Goal: Task Accomplishment & Management: Manage account settings

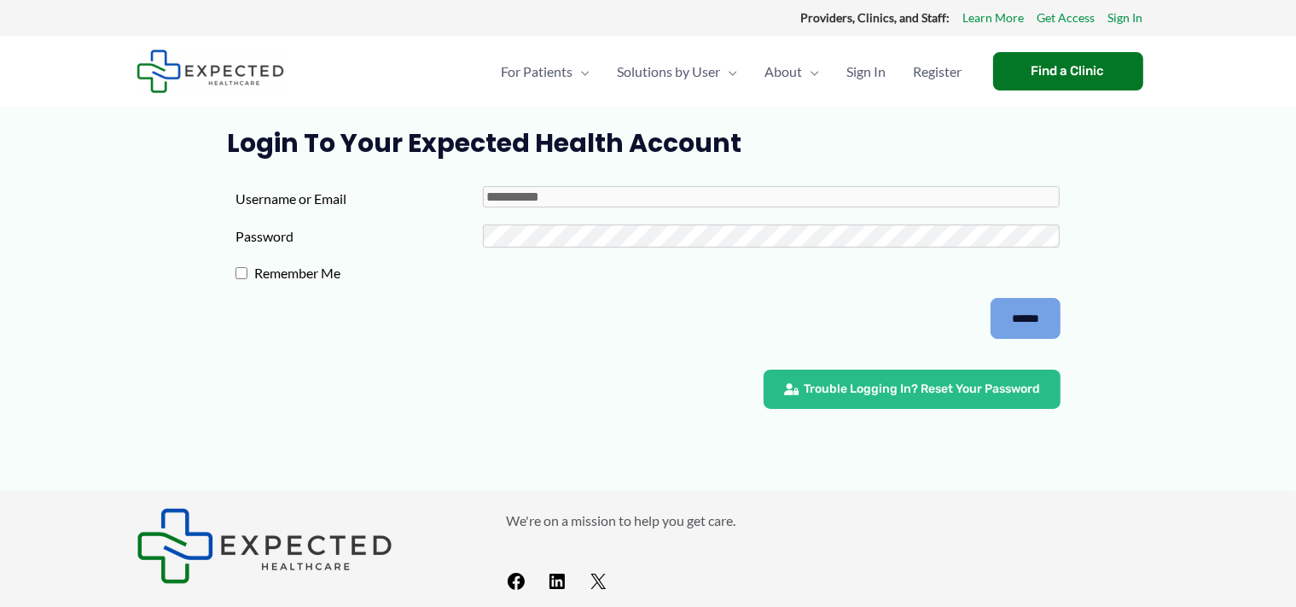
click at [1049, 319] on input "******" at bounding box center [1026, 318] width 70 height 41
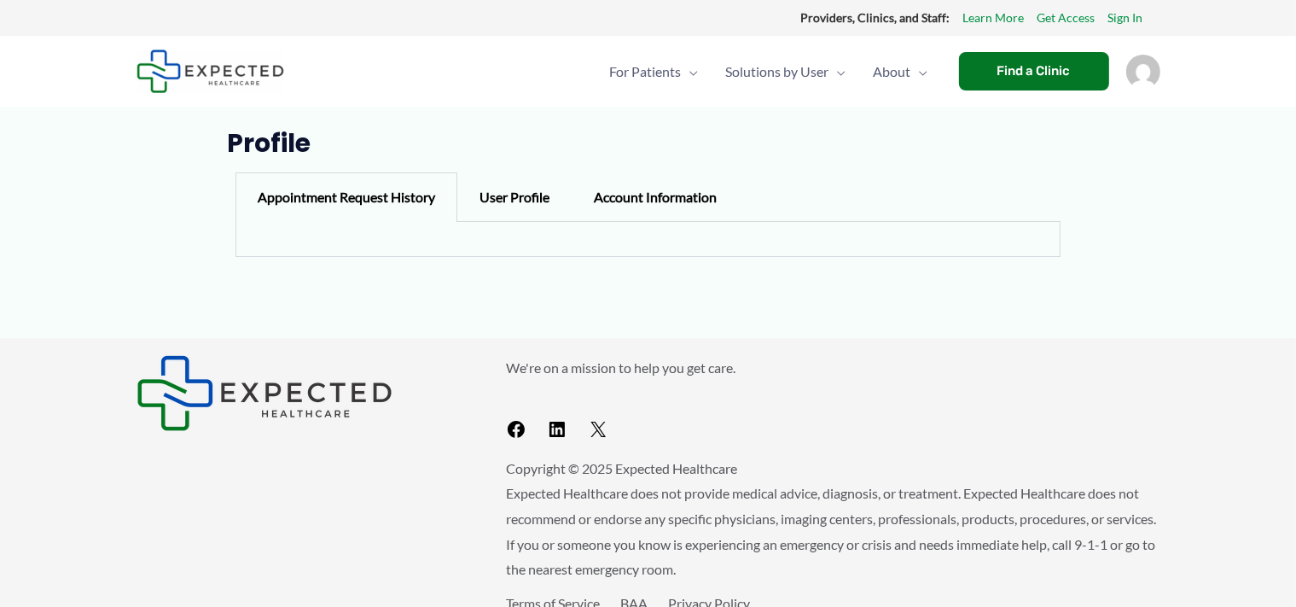
click at [1142, 70] on img "Account icon link" at bounding box center [1143, 72] width 34 height 34
click at [1036, 166] on link "Log out" at bounding box center [1092, 166] width 205 height 49
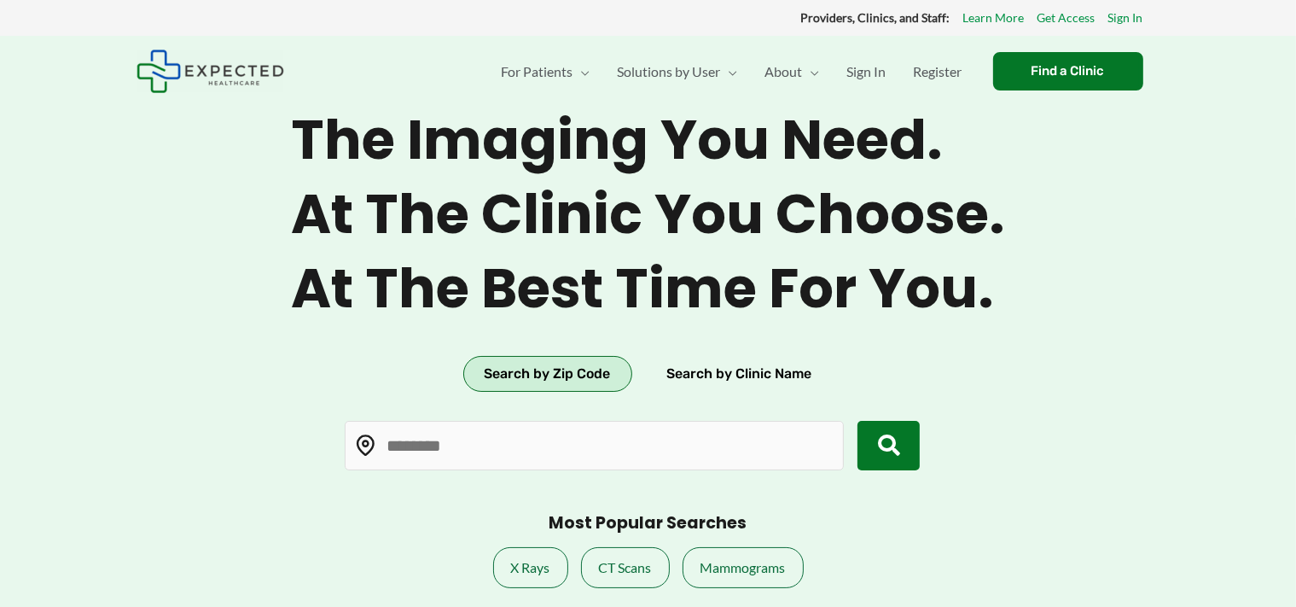
type input "*****"
